Goal: Information Seeking & Learning: Find specific fact

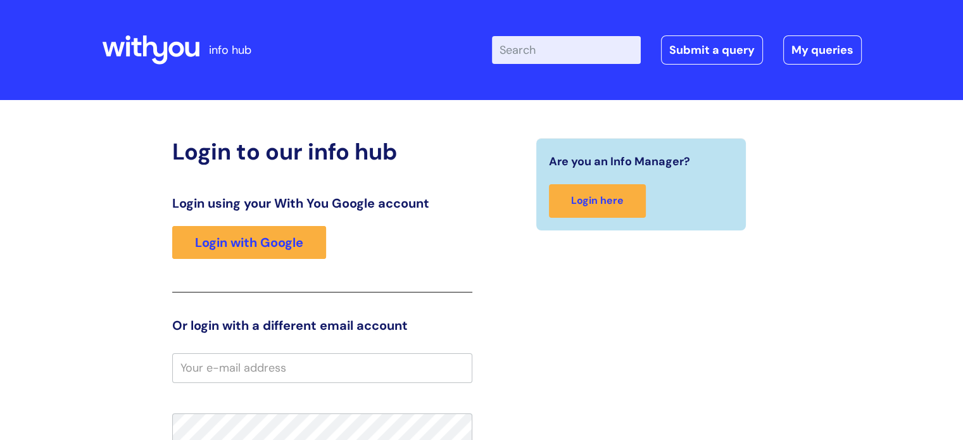
click at [288, 224] on div "Login using your With You Google account Login with Google" at bounding box center [322, 244] width 300 height 97
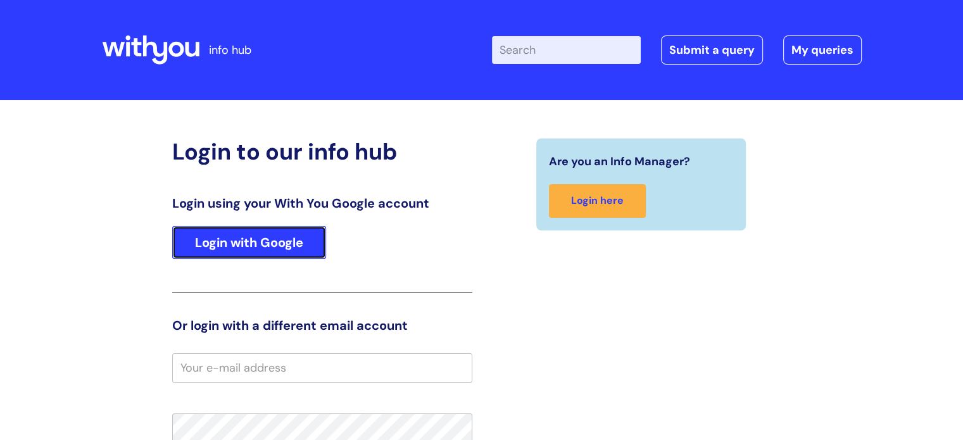
click at [289, 230] on link "Login with Google" at bounding box center [249, 242] width 154 height 33
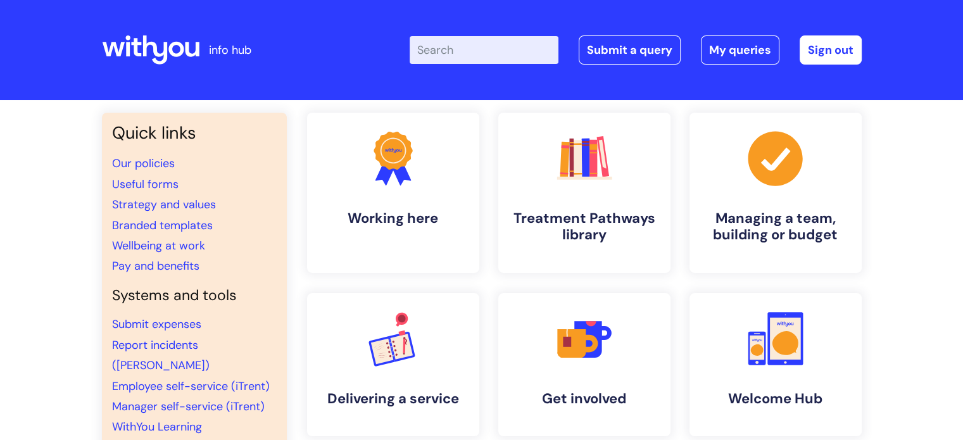
click at [489, 51] on input "Enter your search term here..." at bounding box center [484, 50] width 149 height 28
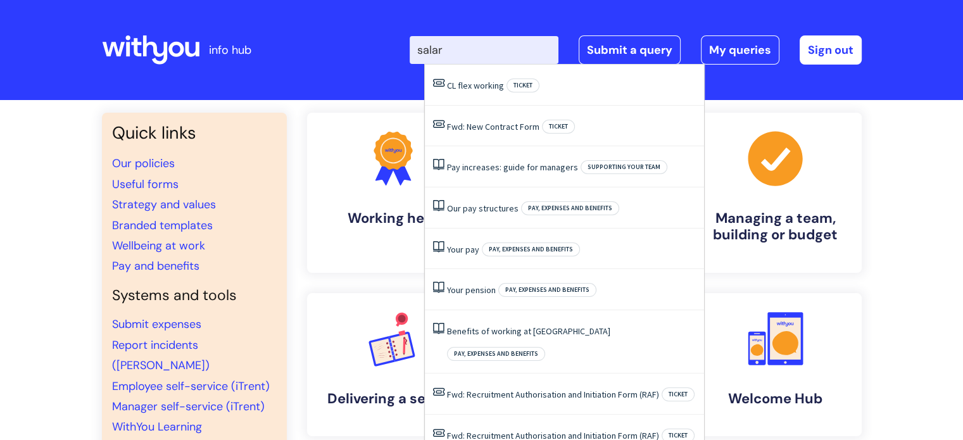
type input "salary"
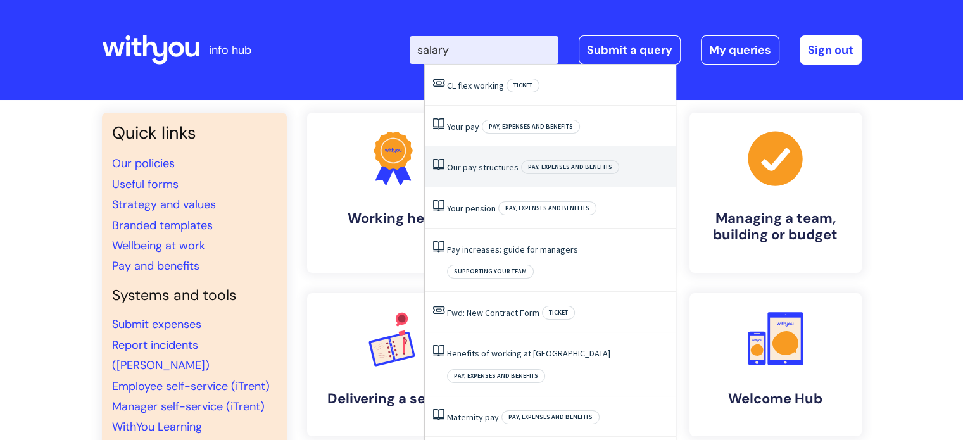
click at [476, 172] on link "Our pay structures" at bounding box center [483, 166] width 72 height 11
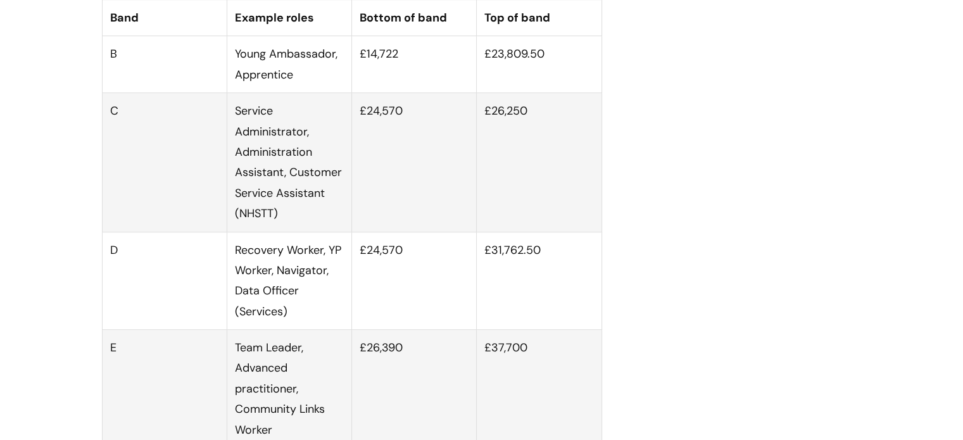
scroll to position [950, 0]
